Goal: Transaction & Acquisition: Purchase product/service

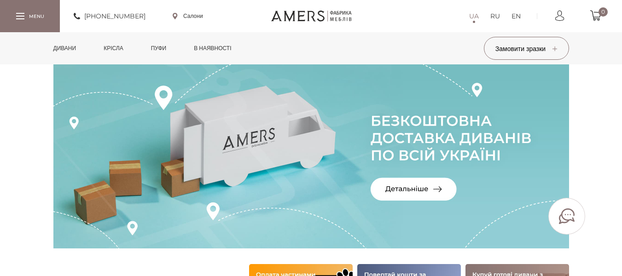
click at [70, 47] on link "Дивани" at bounding box center [65, 48] width 37 height 32
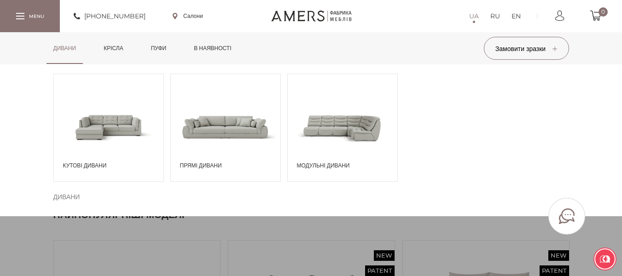
scroll to position [138, 0]
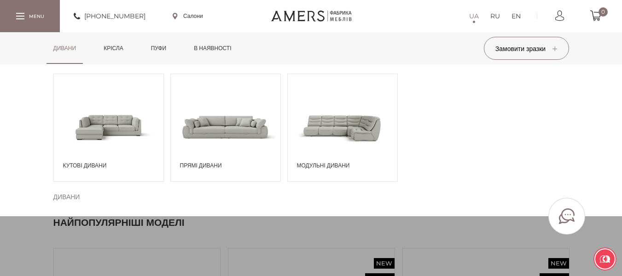
click at [90, 163] on span "Кутові дивани" at bounding box center [111, 166] width 96 height 8
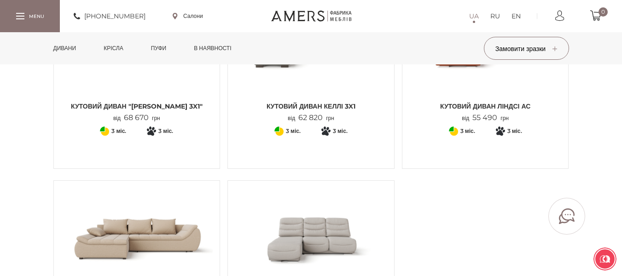
scroll to position [1059, 0]
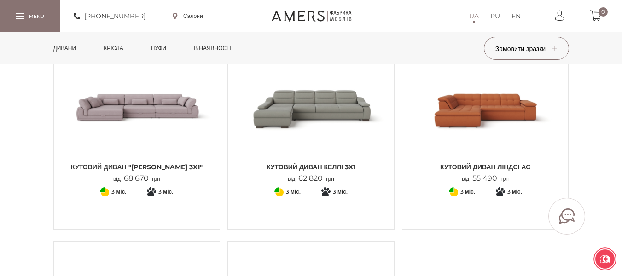
click at [479, 162] on link "Кутовий диван ЛІНДСІ АС від 55 490 грн" at bounding box center [485, 120] width 152 height 127
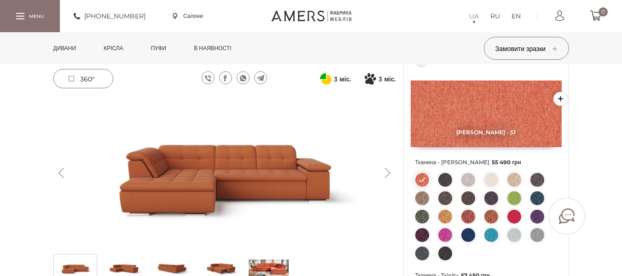
scroll to position [92, 0]
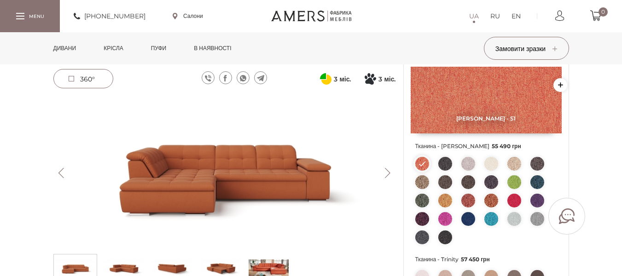
click at [470, 217] on img at bounding box center [469, 219] width 14 height 14
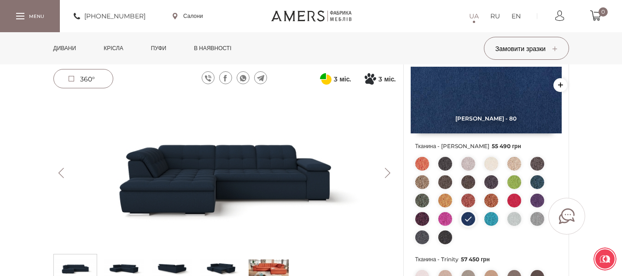
click at [535, 179] on img at bounding box center [538, 182] width 14 height 14
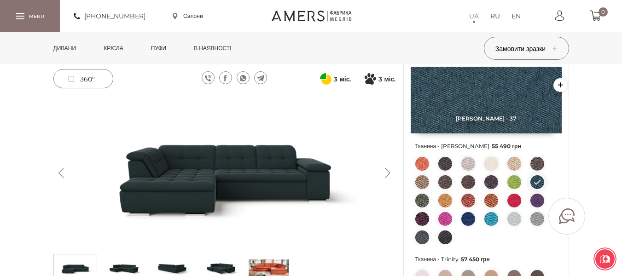
click at [466, 217] on img at bounding box center [469, 219] width 14 height 14
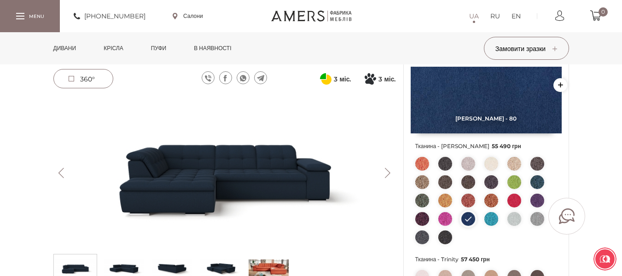
click at [494, 221] on img at bounding box center [492, 219] width 14 height 14
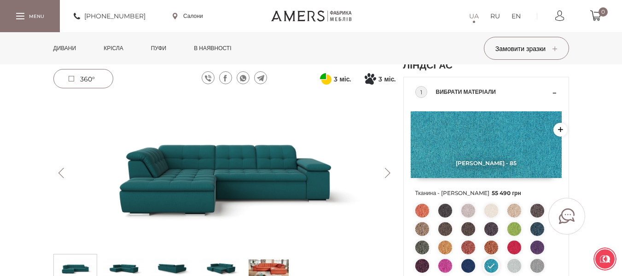
scroll to position [0, 0]
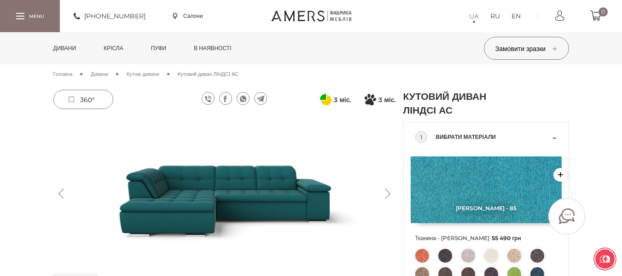
click at [72, 47] on link "Дивани" at bounding box center [65, 48] width 37 height 32
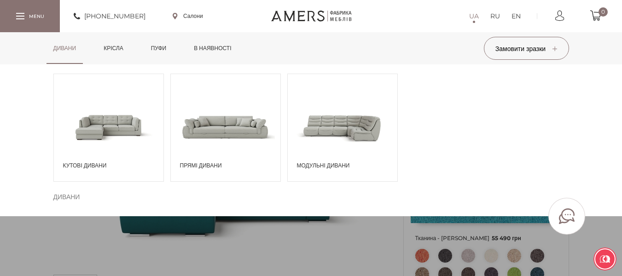
click at [224, 141] on span at bounding box center [226, 127] width 110 height 64
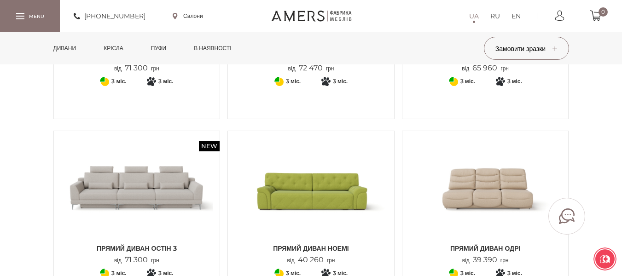
scroll to position [967, 0]
